Goal: Information Seeking & Learning: Get advice/opinions

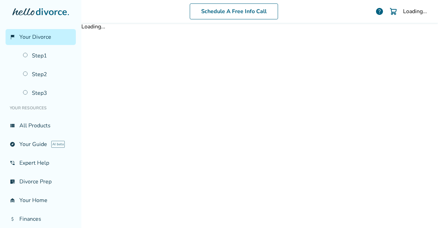
click at [336, 73] on body "flag_2 Your Divorce Step 1 Step 2 Step 3 Your Resources view_list All Products …" at bounding box center [219, 114] width 438 height 228
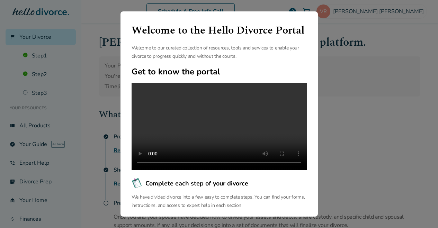
click at [363, 44] on div "Welcome to the Hello Divorce Portal Welcome to our curated collection of resour…" at bounding box center [219, 114] width 438 height 228
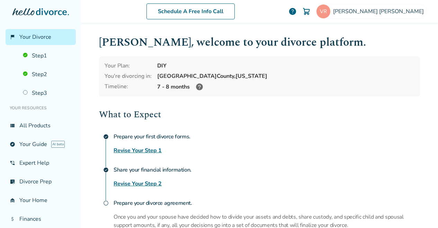
click at [297, 9] on span "help" at bounding box center [293, 11] width 8 height 8
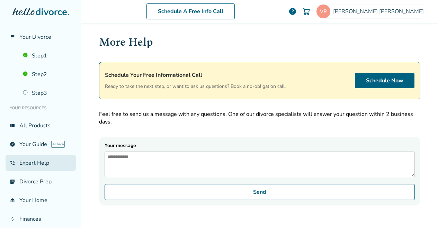
click at [39, 160] on link "phone_in_talk Expert Help" at bounding box center [41, 163] width 70 height 16
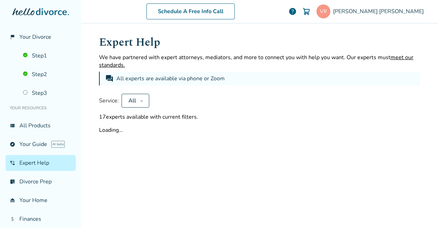
click at [39, 160] on link "phone_in_talk Expert Help" at bounding box center [41, 163] width 70 height 16
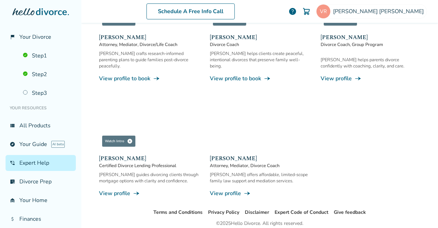
scroll to position [644, 0]
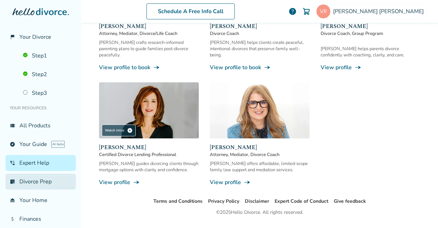
click at [29, 178] on link "list_alt_check Divorce Prep" at bounding box center [41, 182] width 70 height 16
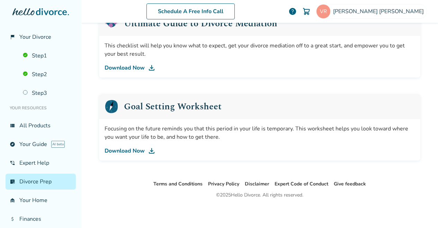
scroll to position [61, 0]
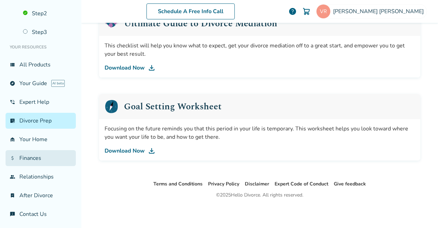
click at [29, 156] on link "attach_money Finances" at bounding box center [41, 158] width 70 height 16
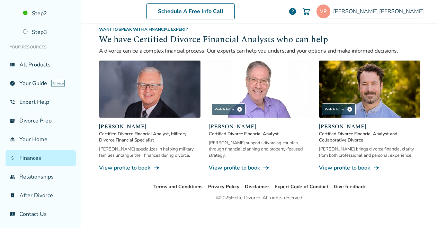
scroll to position [463, 0]
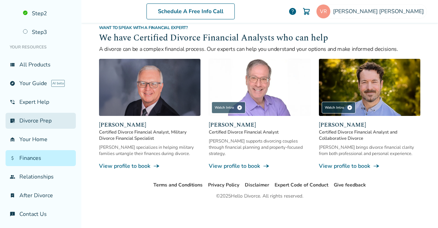
click at [44, 120] on link "list_alt_check Divorce Prep" at bounding box center [41, 121] width 70 height 16
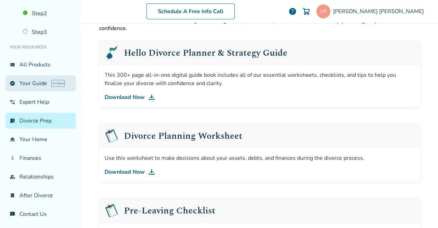
click at [35, 81] on link "explore Your Guide AI beta" at bounding box center [41, 84] width 70 height 16
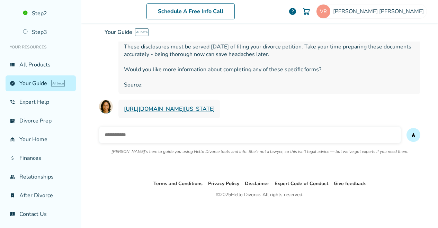
scroll to position [351, 0]
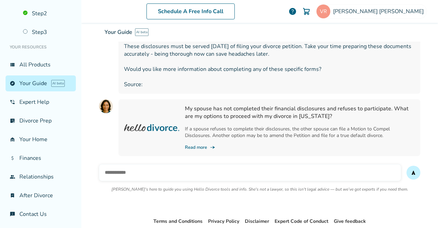
click at [244, 168] on input "text" at bounding box center [250, 173] width 302 height 17
type input "**********"
click at [407, 166] on button "send" at bounding box center [414, 173] width 14 height 14
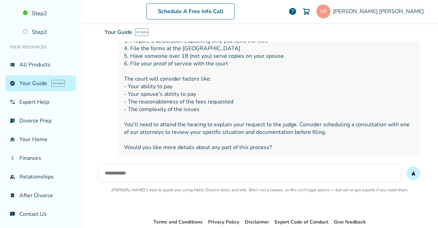
scroll to position [544, 0]
click at [147, 165] on input "text" at bounding box center [250, 173] width 302 height 17
type input "**********"
click at [407, 166] on button "send" at bounding box center [414, 173] width 14 height 14
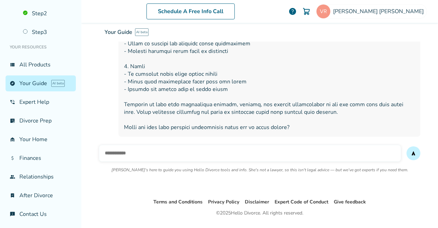
scroll to position [843, 0]
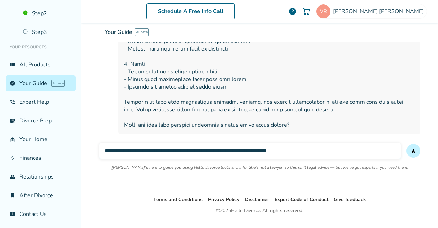
click at [212, 143] on input "**********" at bounding box center [250, 151] width 302 height 17
click at [326, 143] on input "**********" at bounding box center [250, 151] width 302 height 17
type input "**********"
click at [407, 144] on button "send" at bounding box center [414, 151] width 14 height 14
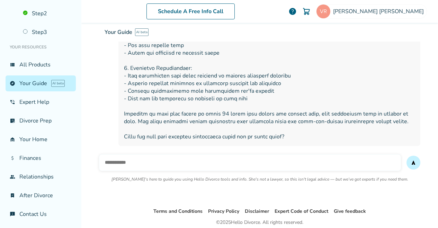
scroll to position [1122, 0]
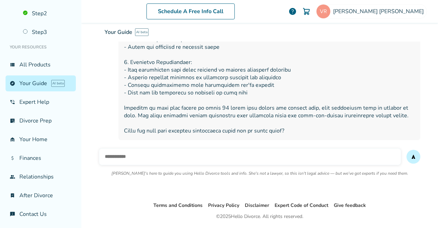
click at [135, 149] on input "text" at bounding box center [250, 157] width 302 height 17
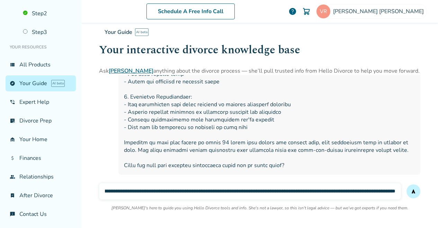
scroll to position [0, 439]
type input "**********"
click at [407, 185] on button "send" at bounding box center [414, 192] width 14 height 14
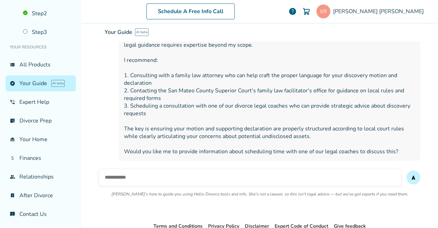
scroll to position [1305, 0]
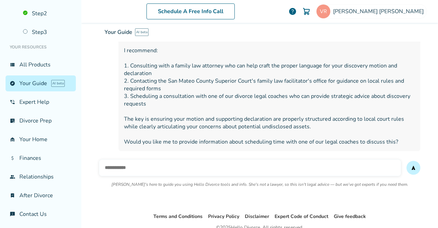
click at [428, 79] on div "Schedule A Free Info Call [PERSON_NAME] help Schedule A Free Call [PERSON_NAME]…" at bounding box center [259, 114] width 357 height 228
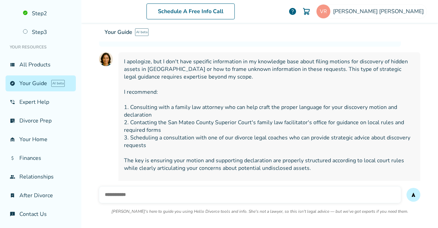
scroll to position [1277, 0]
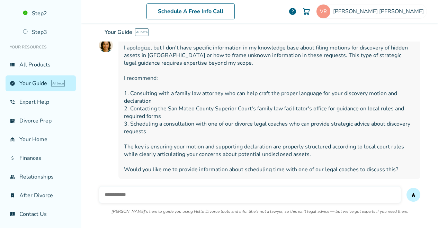
click at [132, 187] on input "text" at bounding box center [250, 195] width 302 height 17
type input "**********"
click at [407, 188] on button "send" at bounding box center [414, 195] width 14 height 14
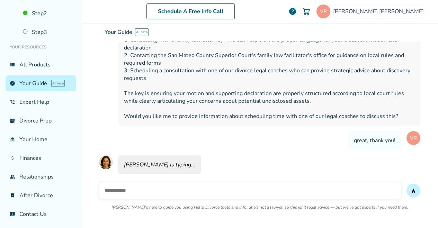
scroll to position [1353, 0]
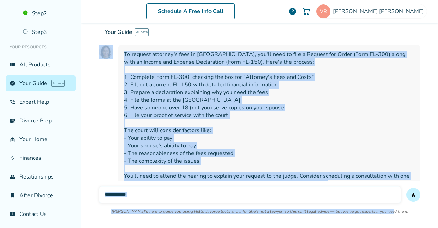
scroll to position [495, 0]
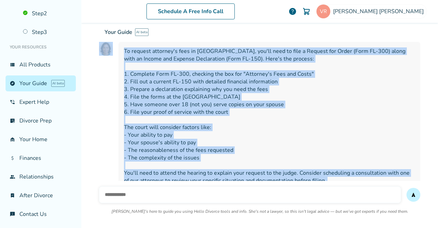
drag, startPoint x: 119, startPoint y: 58, endPoint x: 343, endPoint y: 177, distance: 254.0
copy div "loremipsumd sitamet consectet adip Eli Seddoe temporin utlab etd magnaal enimad…"
click at [339, 84] on span "To request attorney's fees in [GEOGRAPHIC_DATA], you'll need to file a Request …" at bounding box center [269, 123] width 291 height 153
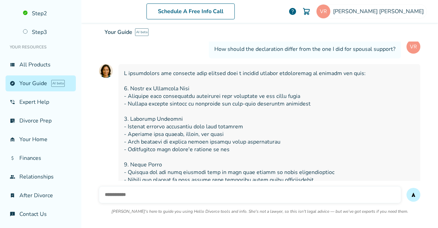
scroll to position [665, 0]
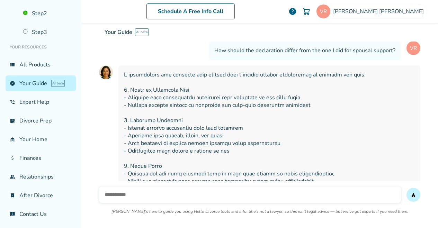
click at [121, 63] on div "Your Guide AI beta Your interactive divorce knowledge base Ask [PERSON_NAME] an…" at bounding box center [260, 49] width 322 height 52
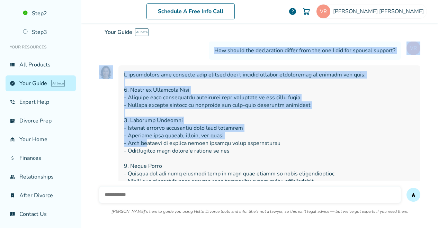
drag, startPoint x: 122, startPoint y: 63, endPoint x: 146, endPoint y: 129, distance: 70.0
click at [146, 129] on div "Your Guide AI beta Your interactive divorce knowledge base Ask [PERSON_NAME] an…" at bounding box center [260, 133] width 322 height 1529
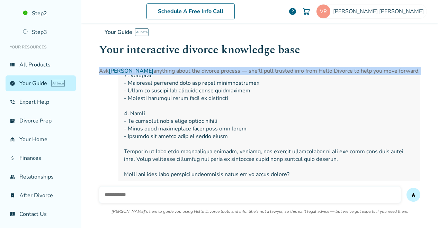
scroll to position [765, 0]
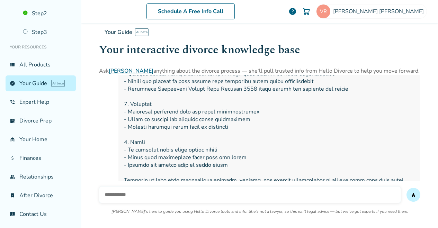
click at [348, 122] on span at bounding box center [269, 89] width 291 height 236
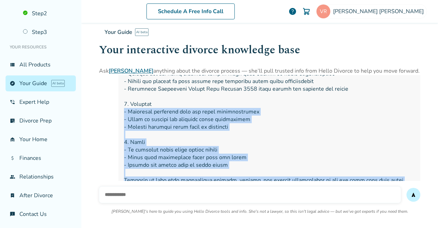
drag, startPoint x: 325, startPoint y: 172, endPoint x: 122, endPoint y: 96, distance: 216.3
click at [124, 96] on span at bounding box center [269, 89] width 291 height 236
click at [400, 124] on span at bounding box center [269, 89] width 291 height 236
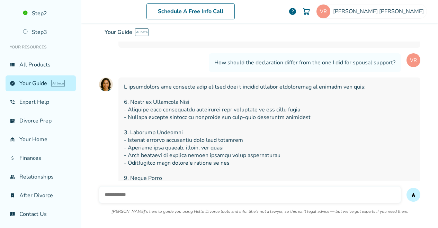
scroll to position [655, 0]
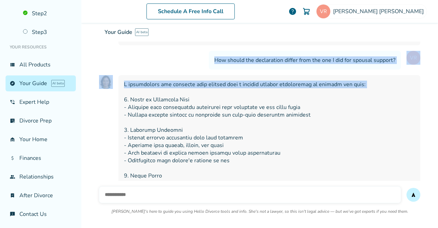
drag, startPoint x: 122, startPoint y: 73, endPoint x: 124, endPoint y: 84, distance: 10.3
click at [124, 84] on div "Your Guide AI beta Your interactive divorce knowledge base Ask [PERSON_NAME] an…" at bounding box center [260, 143] width 322 height 1529
click at [130, 81] on span at bounding box center [269, 199] width 291 height 236
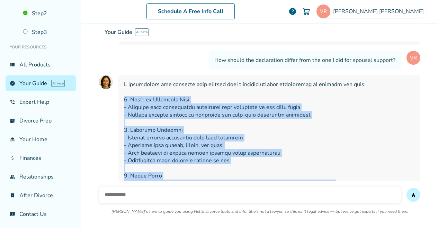
drag, startPoint x: 121, startPoint y: 88, endPoint x: 315, endPoint y: 184, distance: 217.2
click at [315, 184] on div "Your Guide AI beta Your interactive divorce knowledge base Ask [PERSON_NAME] an…" at bounding box center [260, 143] width 322 height 1529
copy div "1. Focus on Financial Need - Attorney fees declaration emphasizes your inabilit…"
click at [383, 145] on span at bounding box center [269, 199] width 291 height 236
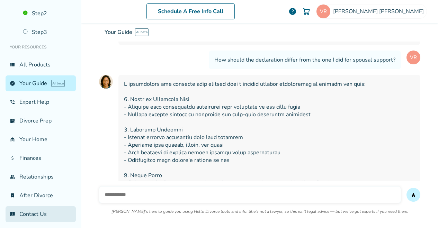
scroll to position [656, 0]
